Goal: Information Seeking & Learning: Learn about a topic

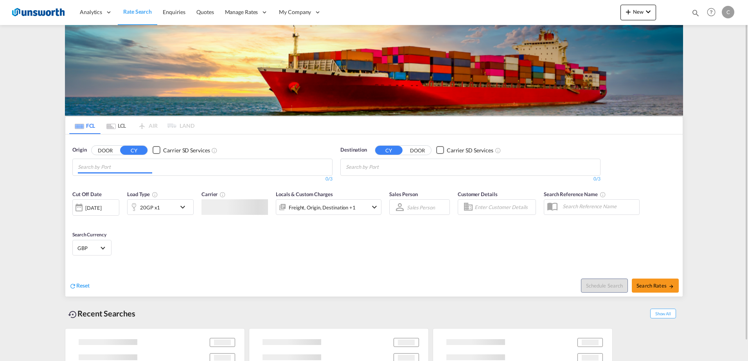
click at [134, 167] on input "Chips input." at bounding box center [115, 167] width 74 height 13
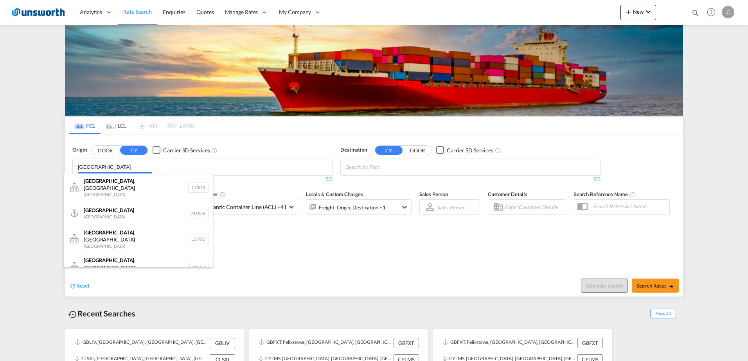
drag, startPoint x: 111, startPoint y: 167, endPoint x: 27, endPoint y: 161, distance: 84.3
click at [27, 161] on body "Analytics Reports Dashboard Rate Search Enquiries Quotes" at bounding box center [374, 180] width 748 height 361
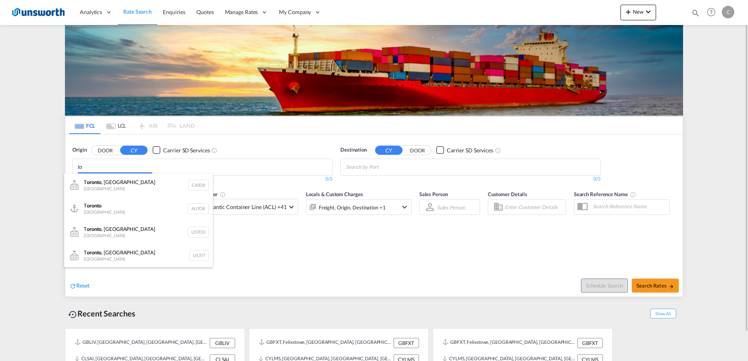
type input "o"
